Goal: Task Accomplishment & Management: Manage account settings

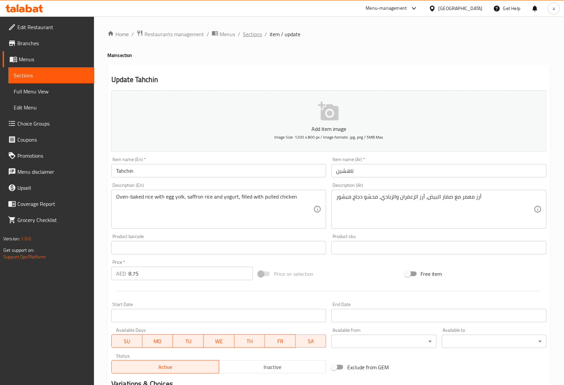
click at [247, 35] on span "Sections" at bounding box center [252, 34] width 19 height 8
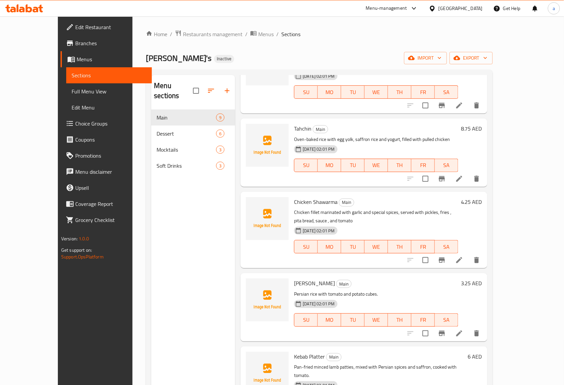
scroll to position [223, 0]
click at [469, 327] on li at bounding box center [459, 333] width 19 height 12
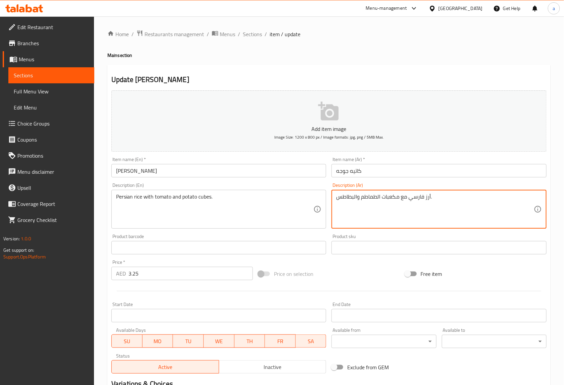
click at [363, 197] on textarea "أرز فارسي مع مكعبات الطماطم والبطاطس." at bounding box center [434, 209] width 197 height 32
click at [335, 197] on div "أرز فارسي مع مكعبات والبطاطس. Description (Ar)" at bounding box center [439, 209] width 215 height 39
click at [357, 200] on textarea "أرز فارسي مع مكعبات والبطاطس." at bounding box center [434, 209] width 197 height 32
click at [334, 194] on div "أرز فارسي مع مكعبات البطاطس. Description (Ar)" at bounding box center [439, 209] width 215 height 39
click at [337, 196] on textarea "أرز فارسي مع مكعبات البطاطس." at bounding box center [434, 209] width 197 height 32
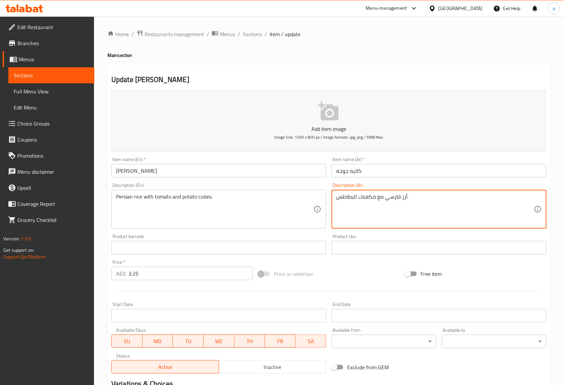
click at [424, 207] on textarea "أرز فارسي مع مكعبات البطاطس." at bounding box center [434, 209] width 197 height 32
click at [384, 198] on textarea "أرز فارسي مع مكعبات البطاطس." at bounding box center [434, 209] width 197 height 32
click at [388, 196] on textarea "أرز فارسي مع مكعبات البطاطس." at bounding box center [434, 209] width 197 height 32
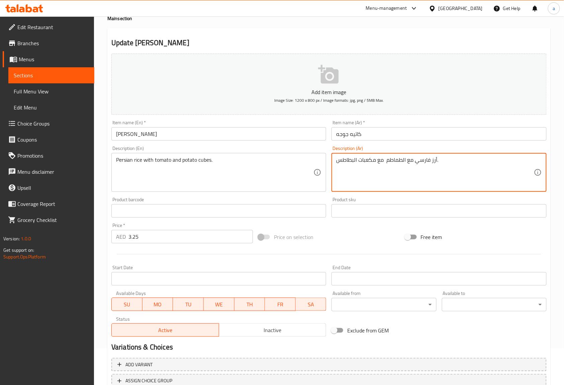
scroll to position [87, 0]
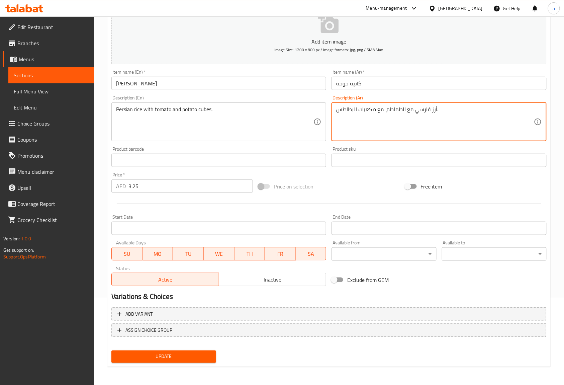
type textarea "أرز فارسي مع الطماطم مع مكعبات البطاطس."
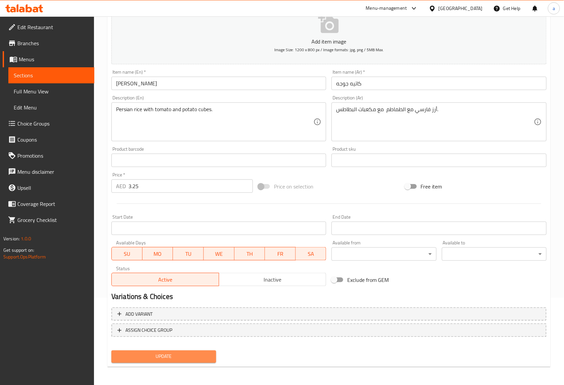
click at [186, 354] on span "Update" at bounding box center [164, 356] width 94 height 8
